Goal: Task Accomplishment & Management: Manage account settings

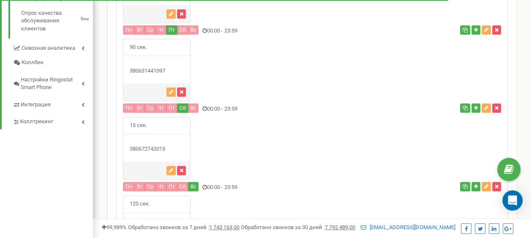
scroll to position [453, 0]
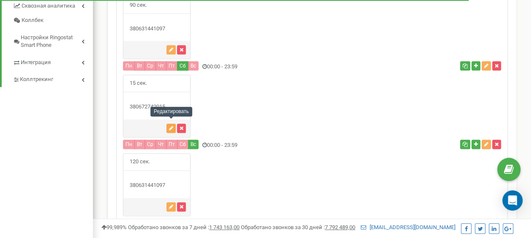
click at [172, 126] on icon "button" at bounding box center [171, 128] width 4 height 5
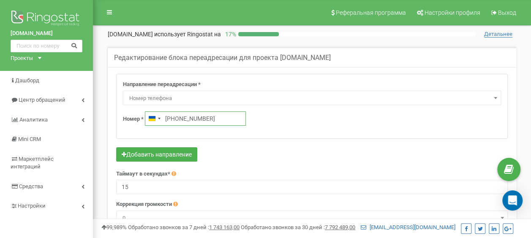
click at [210, 119] on input "+380672742015" at bounding box center [195, 119] width 101 height 14
paste input "0631441097"
click at [168, 117] on input "+0631441097" at bounding box center [195, 119] width 101 height 14
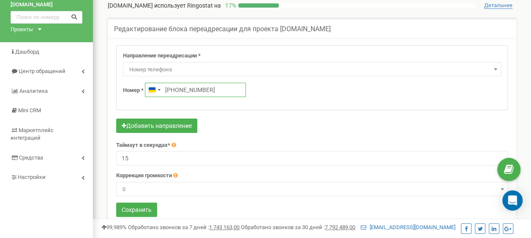
scroll to position [42, 0]
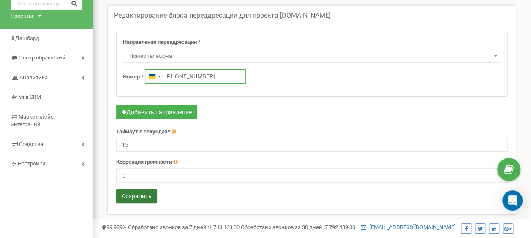
type input "+380 63 144 1097"
click at [142, 193] on button "Сохранить" at bounding box center [136, 196] width 41 height 14
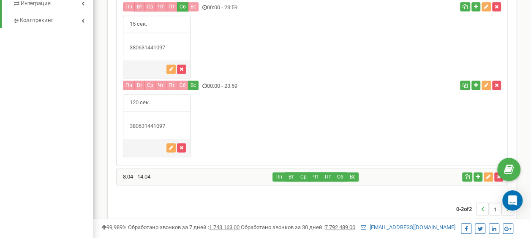
scroll to position [528, 0]
